Goal: Information Seeking & Learning: Learn about a topic

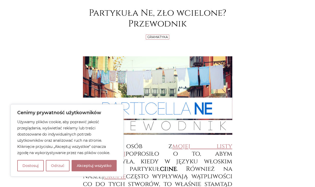
scroll to position [70, 0]
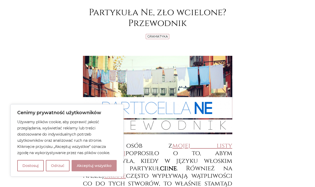
click at [80, 163] on button "Akceptuj wszystko" at bounding box center [94, 165] width 45 height 11
checkbox input "true"
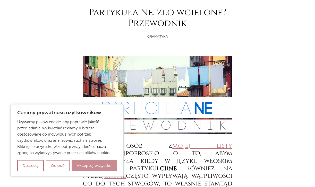
checkbox input "true"
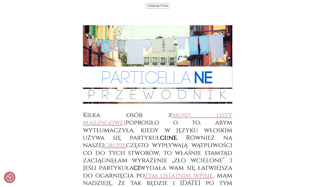
scroll to position [150, 0]
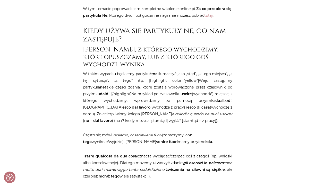
scroll to position [433, 0]
